Goal: Information Seeking & Learning: Learn about a topic

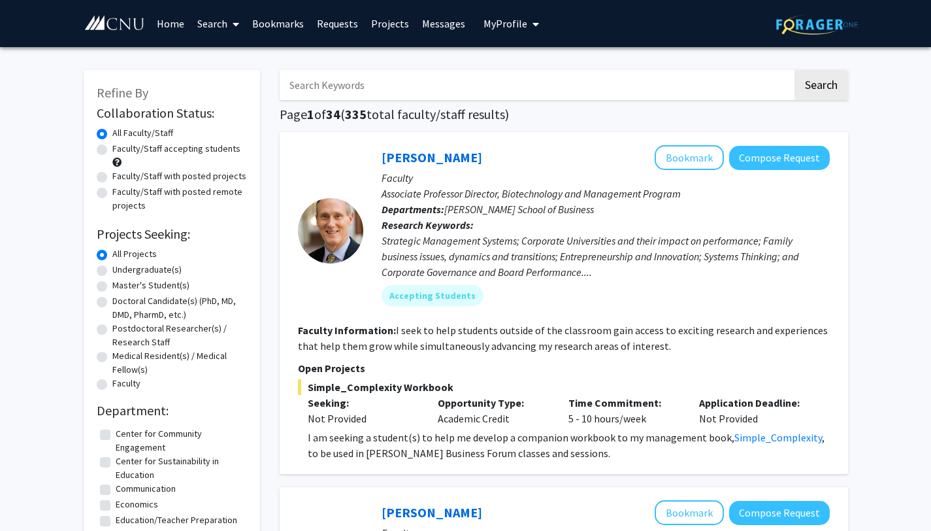
click at [112, 152] on label "Faculty/Staff accepting students" at bounding box center [176, 149] width 128 height 14
click at [112, 150] on input "Faculty/Staff accepting students" at bounding box center [116, 146] width 8 height 8
radio input "true"
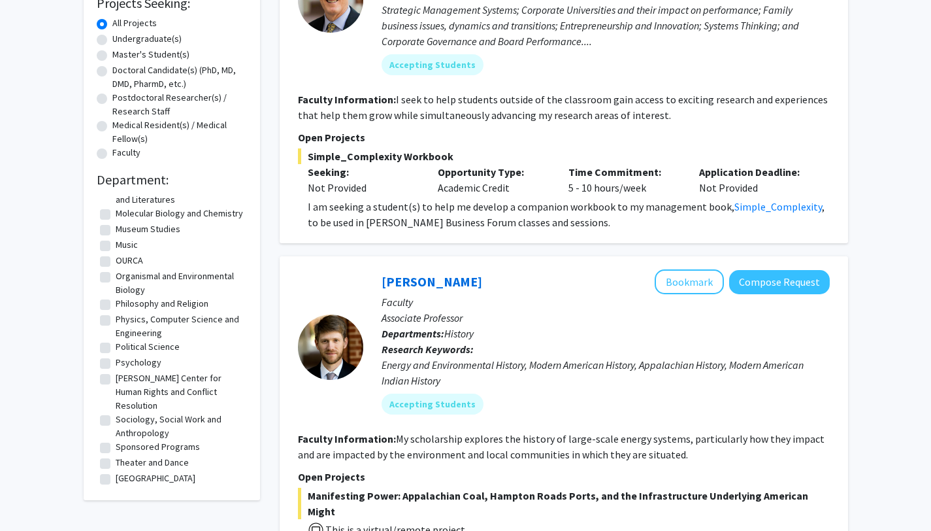
scroll to position [316, 0]
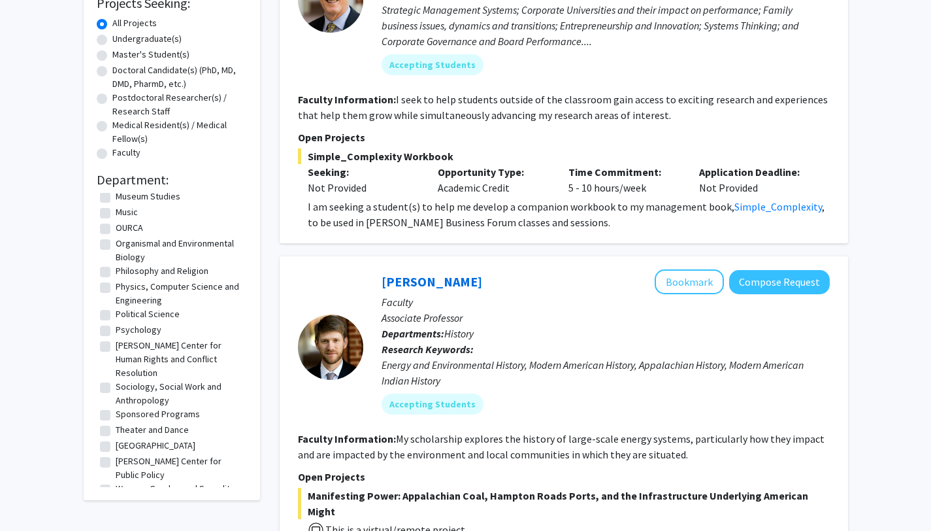
click at [116, 330] on label "Psychology" at bounding box center [139, 330] width 46 height 14
click at [116, 330] on input "Psychology" at bounding box center [120, 327] width 8 height 8
checkbox input "true"
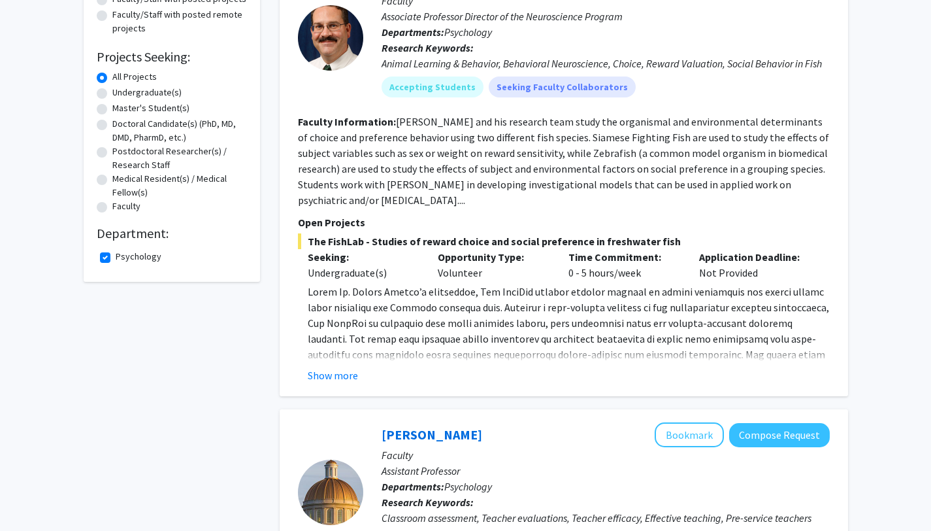
scroll to position [150, 0]
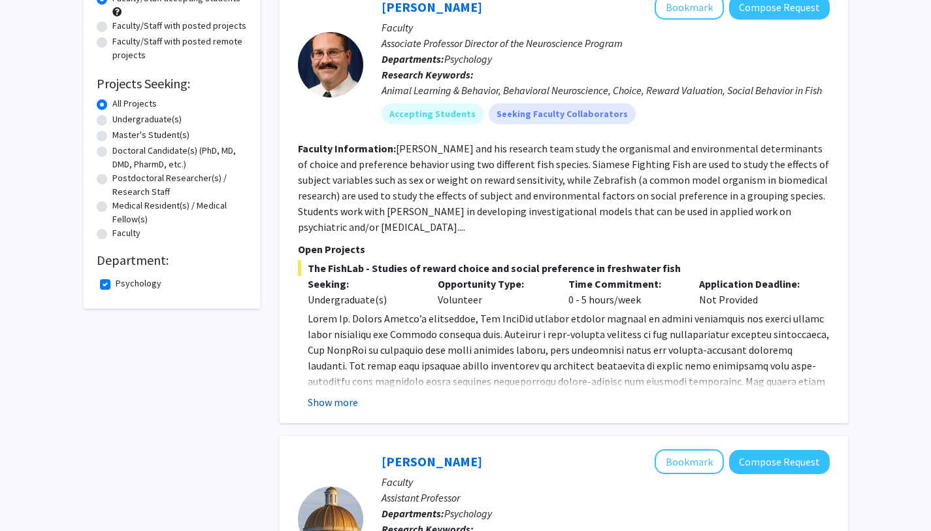
click at [324, 400] on button "Show more" at bounding box center [333, 402] width 50 height 16
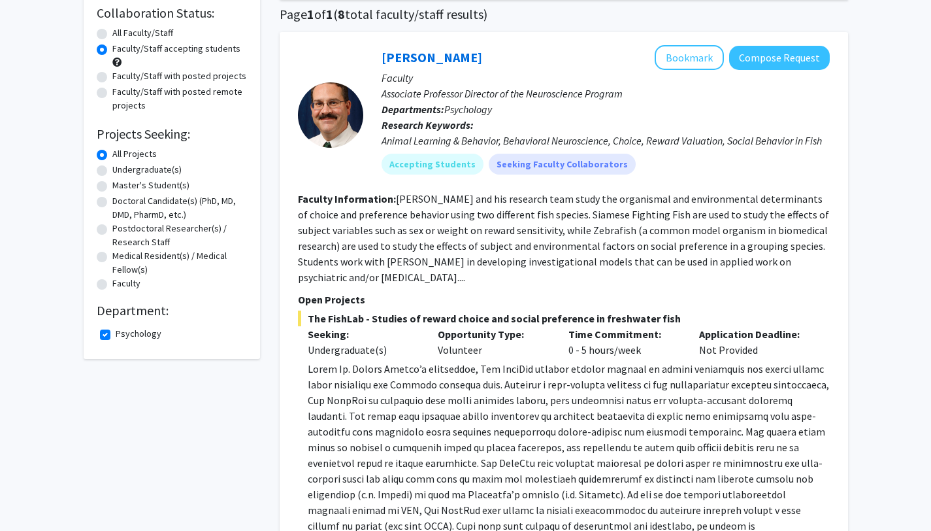
scroll to position [0, 0]
